Goal: Task Accomplishment & Management: Use online tool/utility

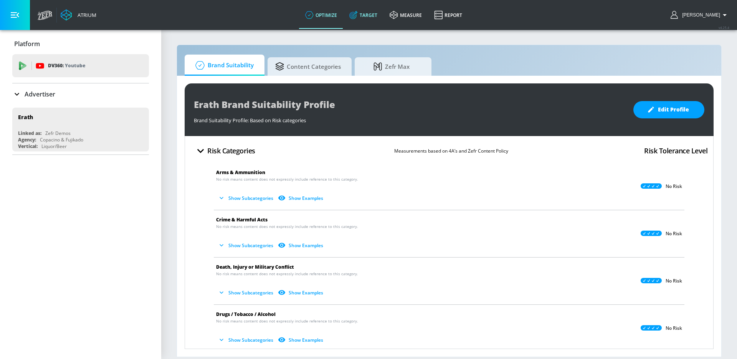
click at [379, 20] on link "Target" at bounding box center [363, 15] width 40 height 28
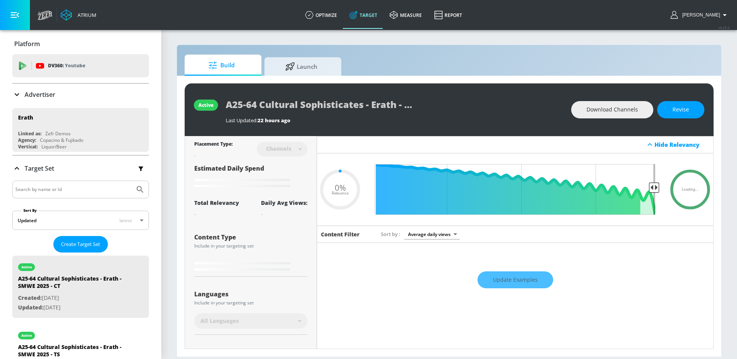
type input "0.05"
click at [298, 66] on span "Launch" at bounding box center [301, 65] width 58 height 18
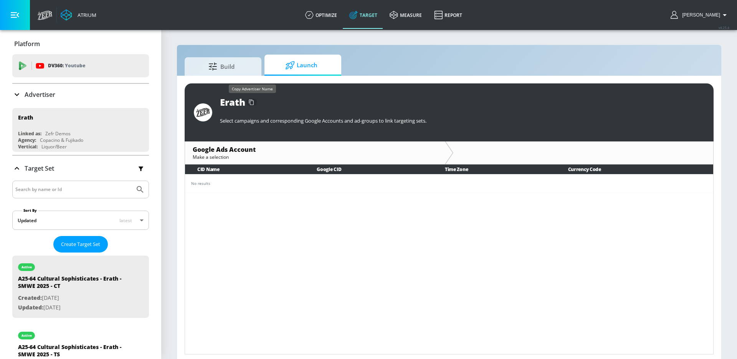
click at [248, 99] on icon "button" at bounding box center [251, 102] width 12 height 12
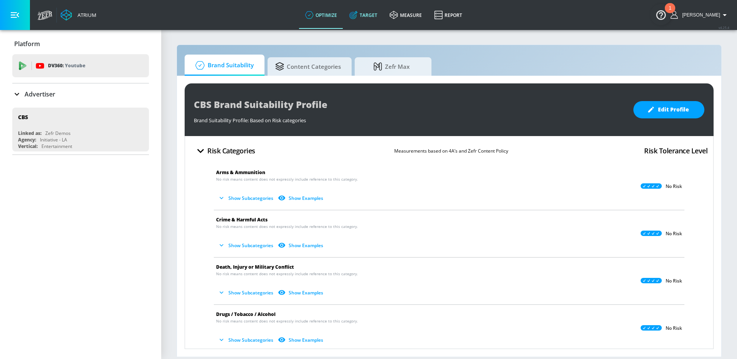
click at [369, 20] on link "Target" at bounding box center [363, 15] width 40 height 28
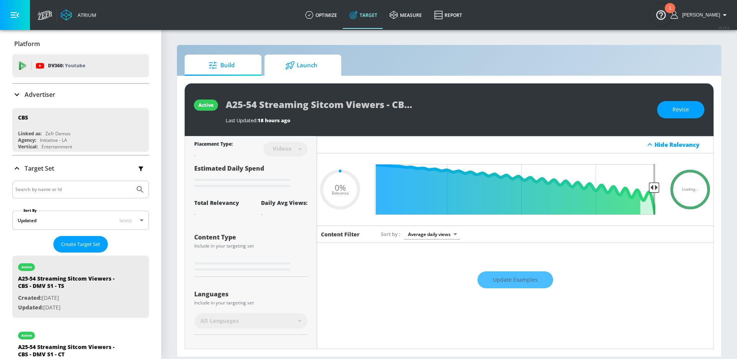
type input "0.05"
click at [304, 71] on span "Launch" at bounding box center [301, 65] width 58 height 18
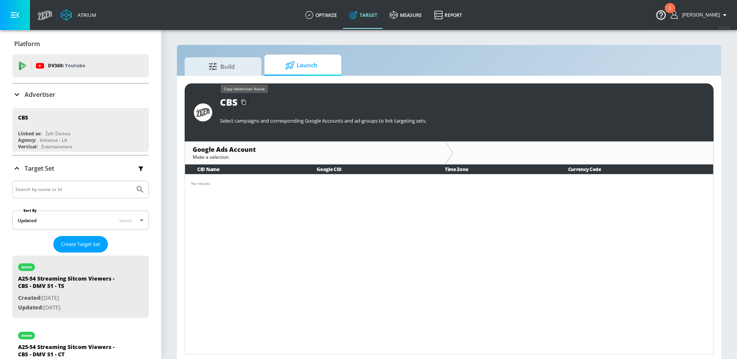
click at [247, 100] on icon "button" at bounding box center [244, 102] width 12 height 12
click at [313, 111] on div "Select campaigns and corresponding Google Accounts and ad-groups to link target…" at bounding box center [462, 118] width 484 height 21
click at [440, 115] on div "Select campaigns and corresponding Google Accounts and ad-groups to link target…" at bounding box center [462, 118] width 484 height 21
click at [237, 128] on div "Select campaigns and corresponding Google Accounts and ad-groups to link target…" at bounding box center [462, 118] width 484 height 21
